Goal: Check status: Check status

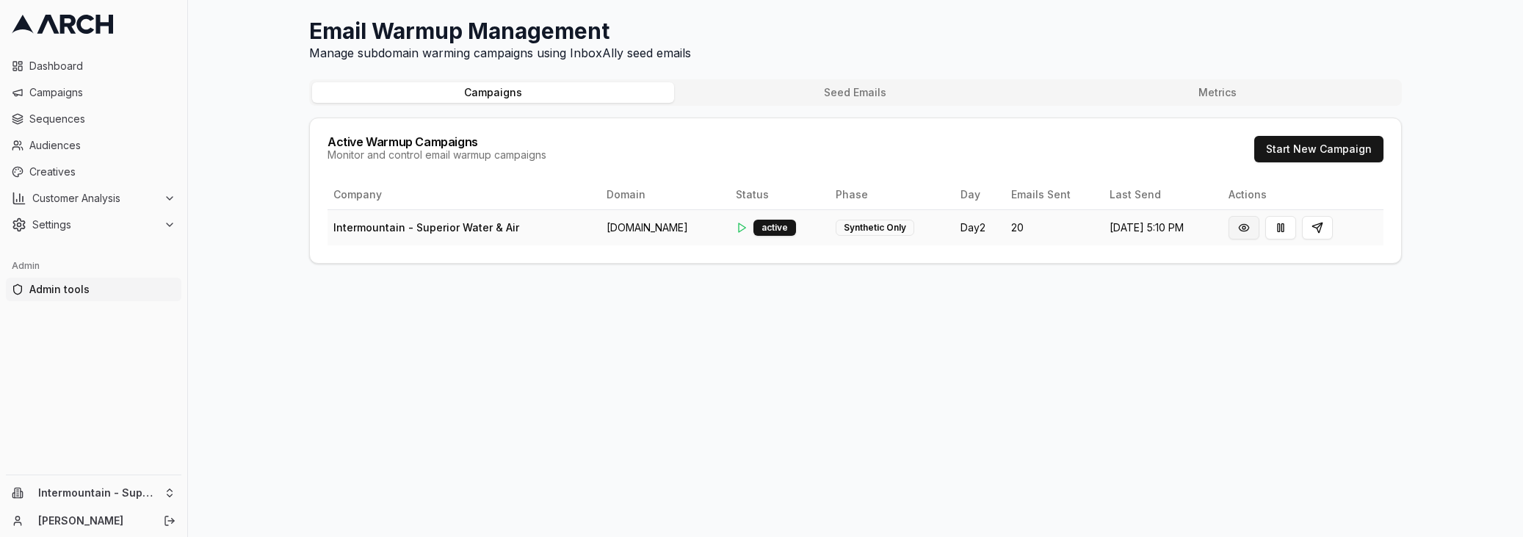
click at [1259, 227] on button at bounding box center [1243, 227] width 31 height 23
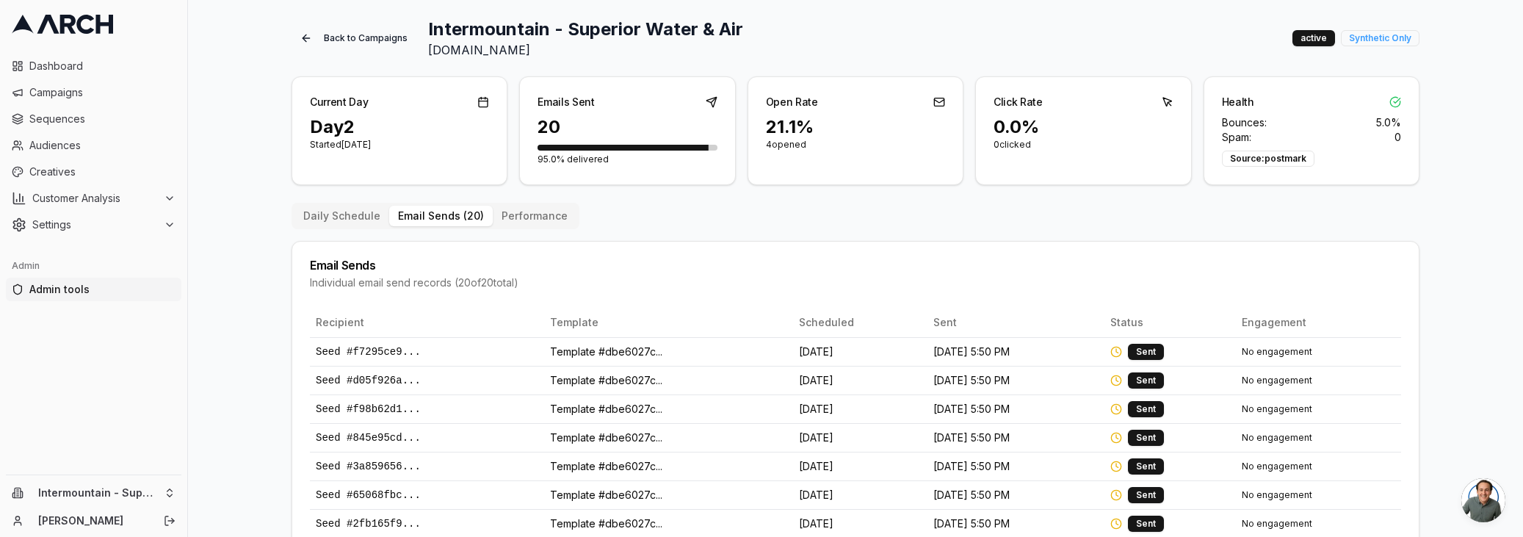
click at [431, 217] on button "Email Sends ( 20 )" at bounding box center [441, 216] width 104 height 21
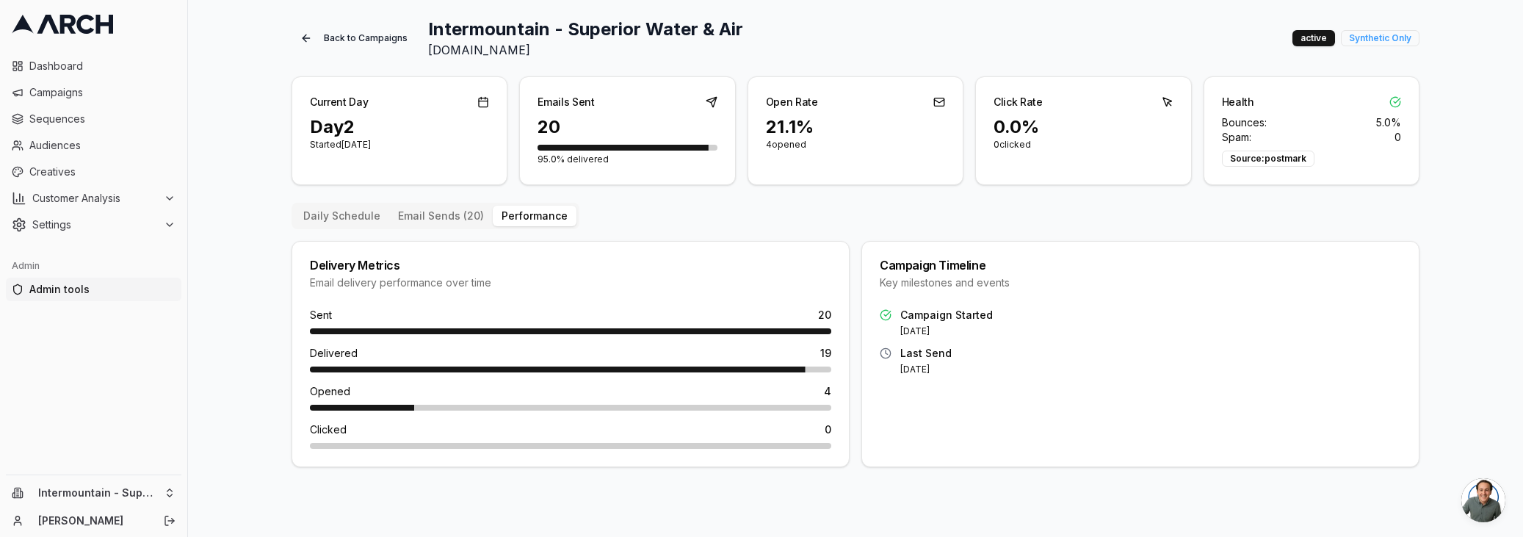
click at [530, 219] on button "Performance" at bounding box center [535, 216] width 84 height 21
click at [827, 392] on span "4" at bounding box center [827, 391] width 7 height 15
click at [845, 385] on div "Sent 20 Delivered 19 Opened 4 Clicked 0" at bounding box center [570, 387] width 556 height 159
click at [781, 126] on div "21.1 %" at bounding box center [855, 126] width 179 height 23
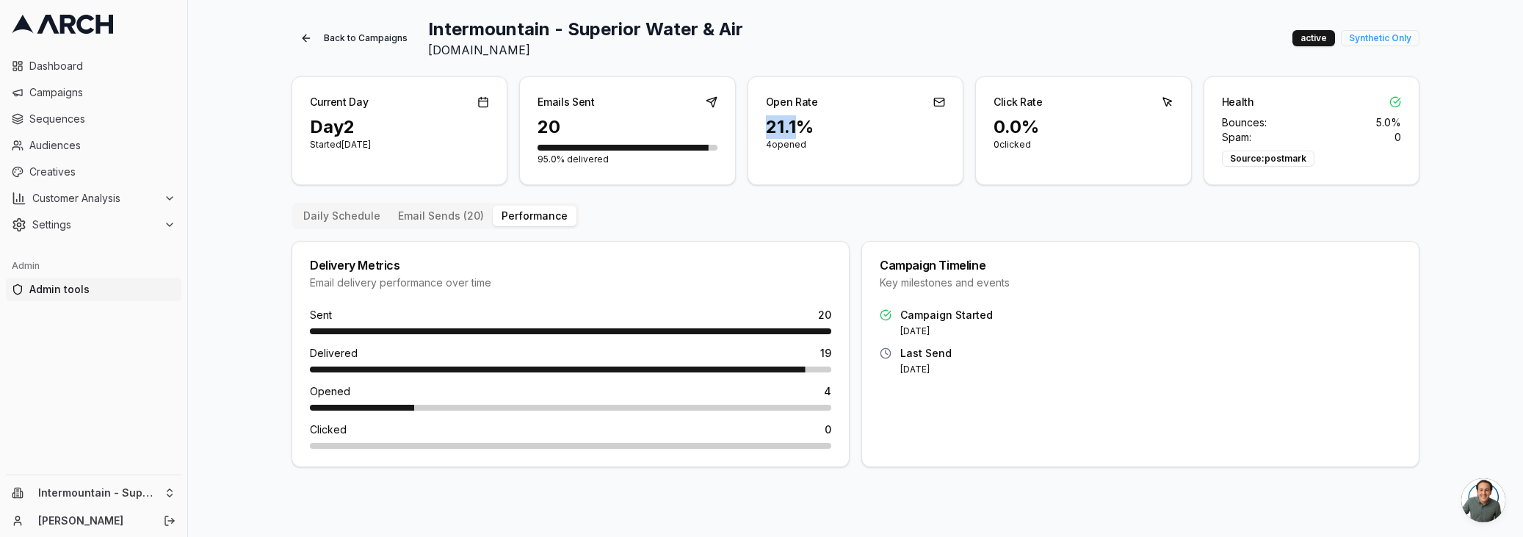
click at [781, 126] on div "21.1 %" at bounding box center [855, 126] width 179 height 23
click at [812, 200] on div "Back to Campaigns Intermountain - Superior Water & Air [DOMAIN_NAME] active Syn…" at bounding box center [855, 242] width 1128 height 449
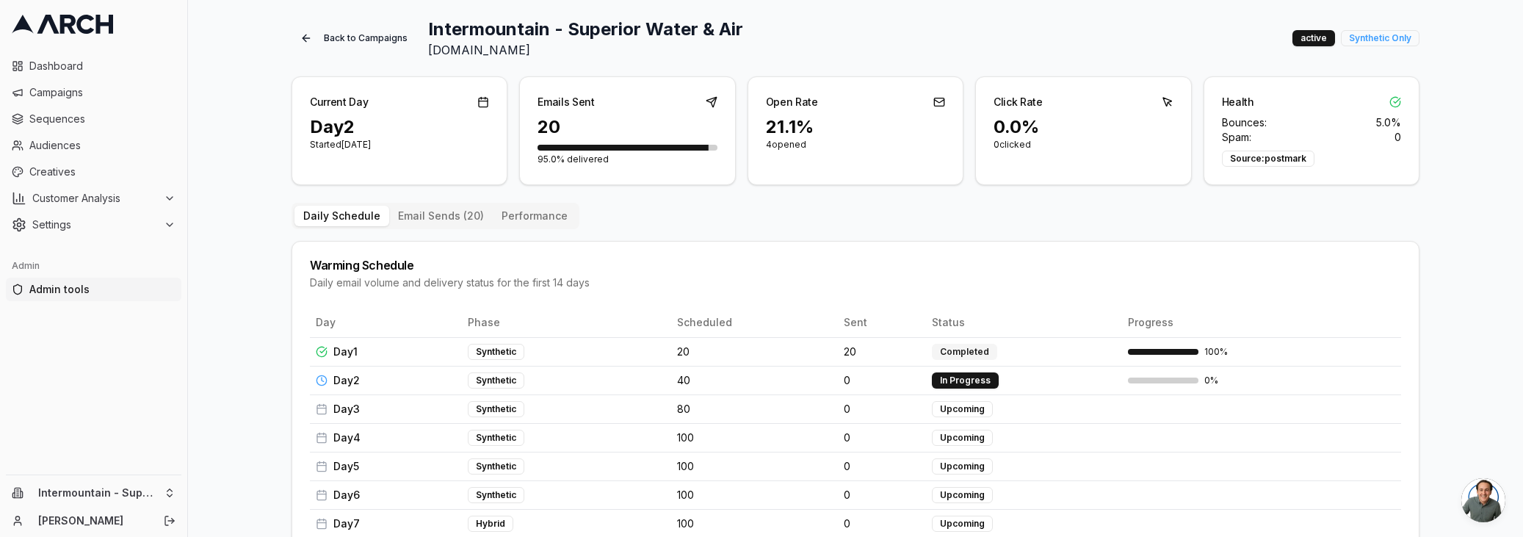
click at [335, 210] on button "Daily Schedule" at bounding box center [341, 216] width 95 height 21
